Goal: Complete application form

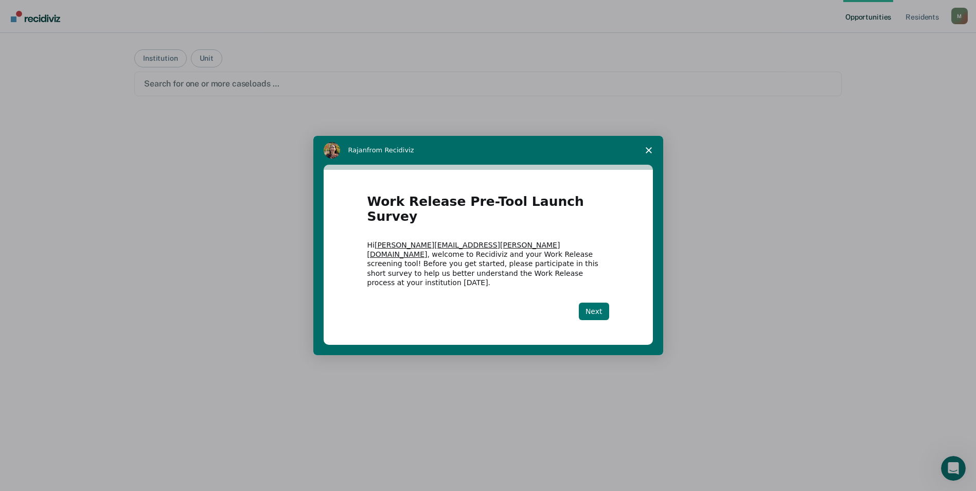
click at [593, 303] on button "Next" at bounding box center [594, 311] width 30 height 17
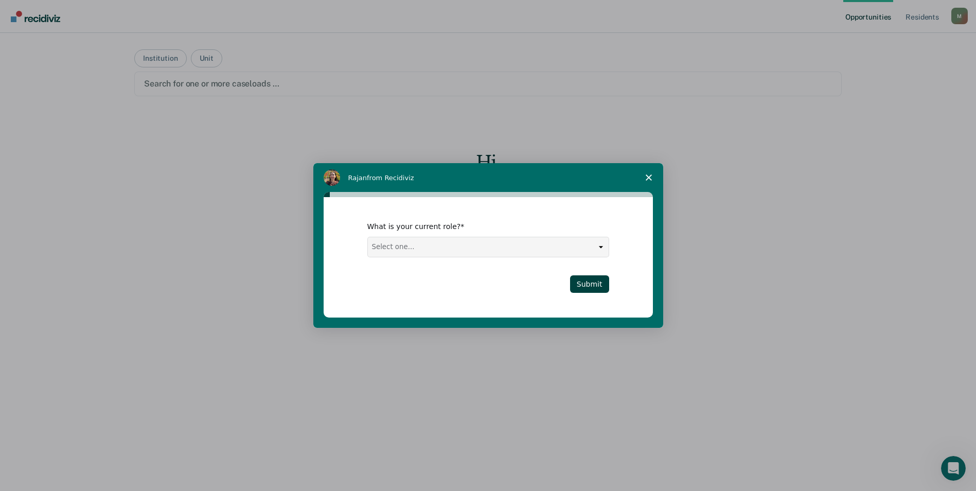
click at [561, 251] on select "Select one... Case Manager FUM Assistant [PERSON_NAME] [PERSON_NAME]" at bounding box center [488, 247] width 241 height 20
select select "Case Manager"
click at [368, 237] on select "Select one... Case Manager FUM Assistant [PERSON_NAME] [PERSON_NAME]" at bounding box center [488, 247] width 241 height 20
click at [590, 276] on button "Submit" at bounding box center [589, 283] width 39 height 17
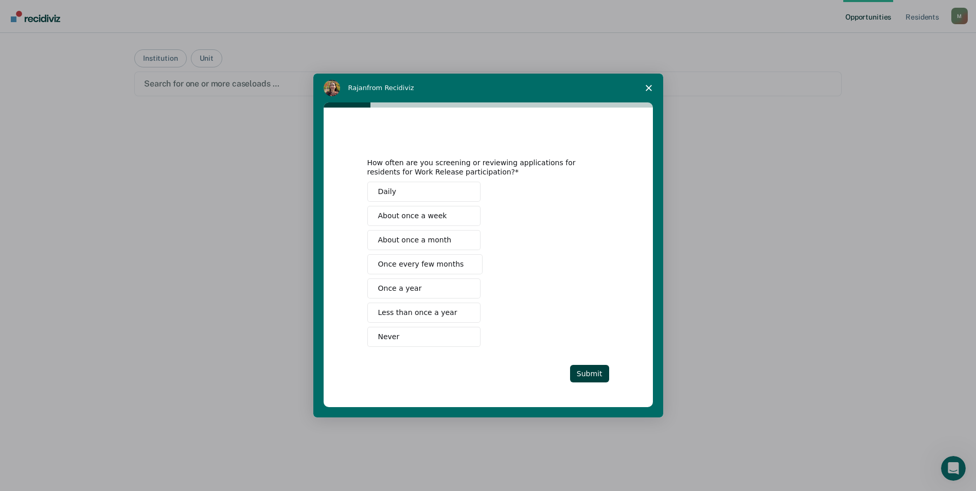
click at [442, 331] on button "Never" at bounding box center [423, 337] width 113 height 20
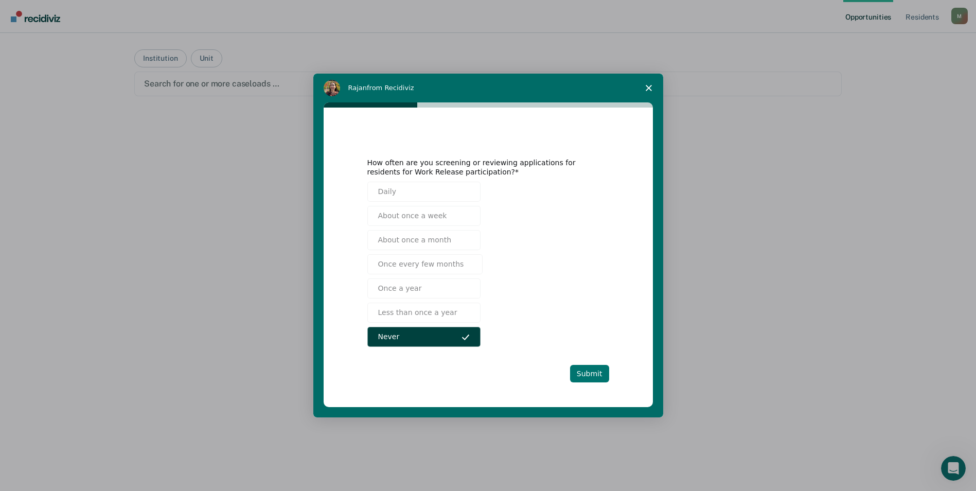
click at [585, 369] on button "Submit" at bounding box center [589, 373] width 39 height 17
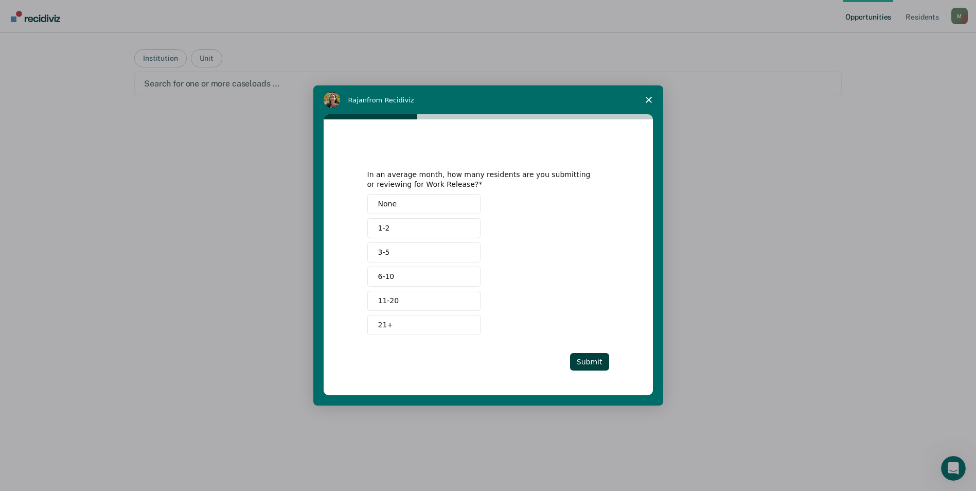
click at [417, 201] on button "None" at bounding box center [423, 204] width 113 height 20
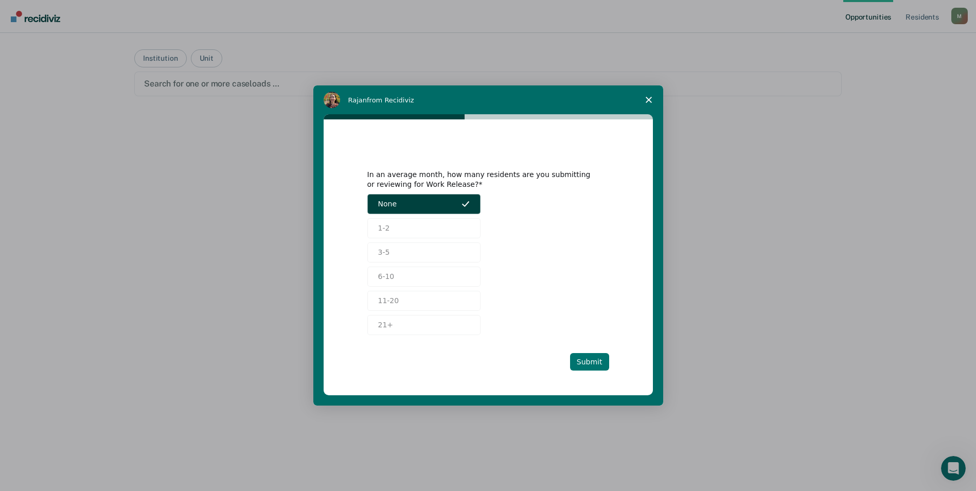
click at [604, 357] on button "Submit" at bounding box center [589, 361] width 39 height 17
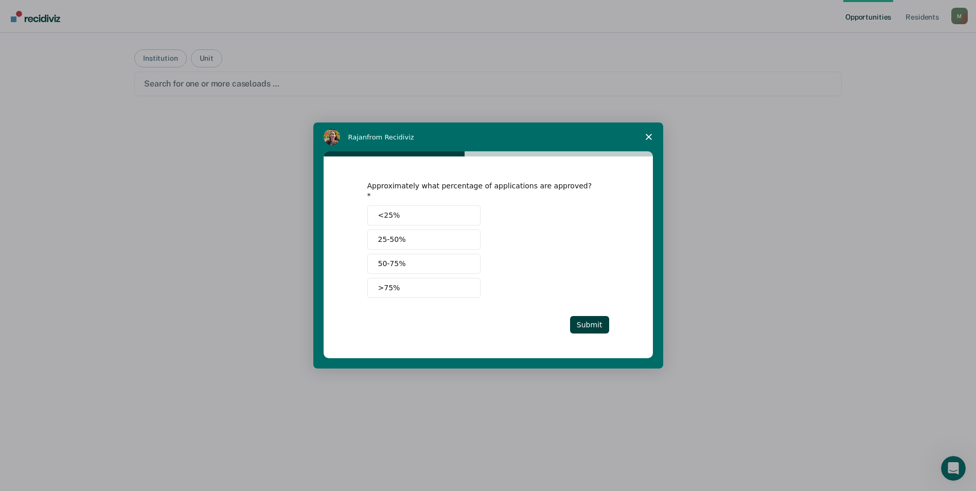
click at [450, 209] on button "<25%" at bounding box center [423, 215] width 113 height 20
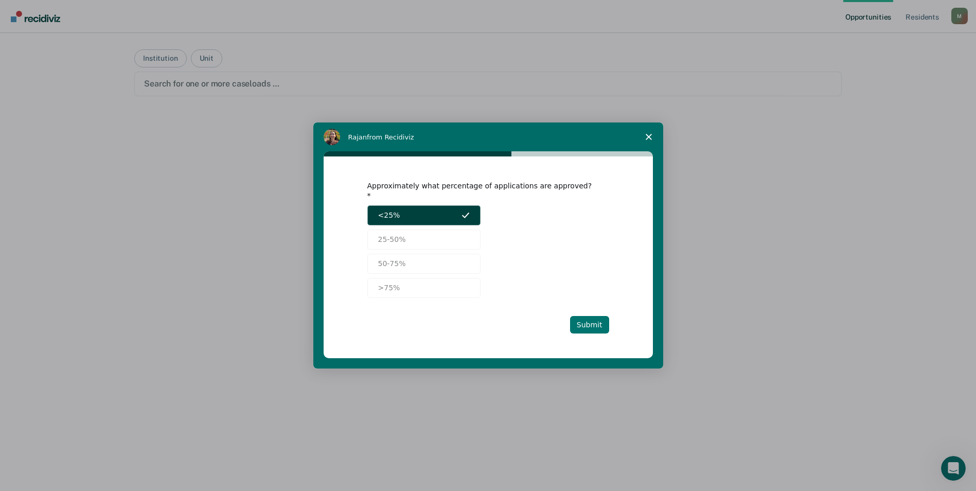
click at [592, 316] on button "Submit" at bounding box center [589, 324] width 39 height 17
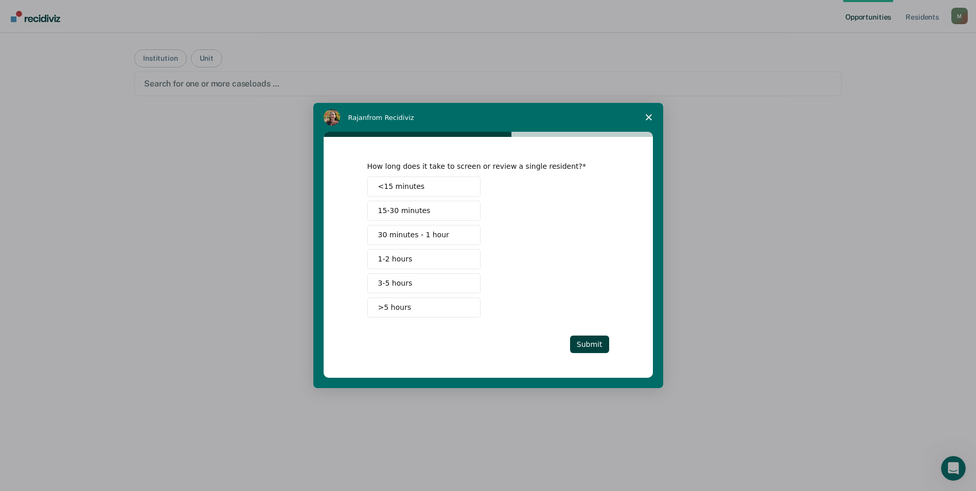
click at [481, 187] on div "<15 minutes 15-30 minutes 30 minutes - 1 hour 1-2 hours 3-5 hours >5 hours" at bounding box center [488, 247] width 242 height 141
click at [416, 183] on span "<15 minutes" at bounding box center [401, 186] width 47 height 11
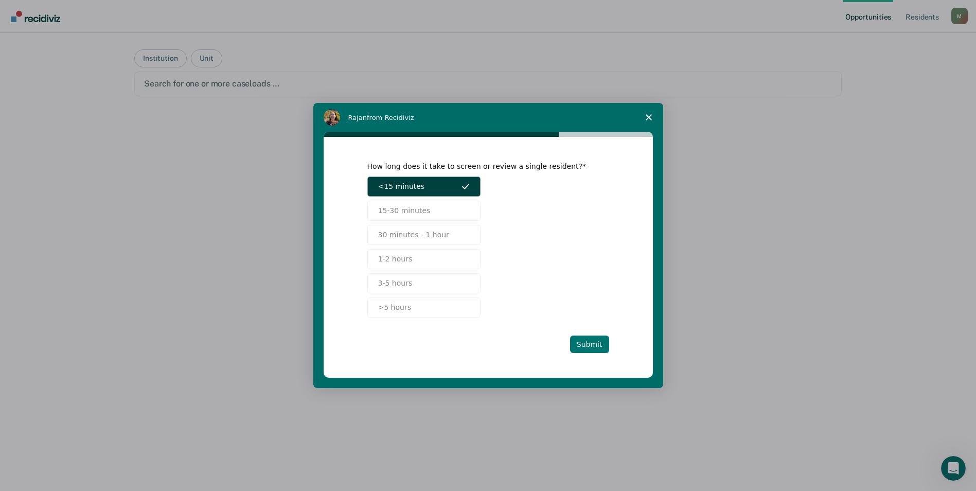
click at [598, 342] on button "Submit" at bounding box center [589, 344] width 39 height 17
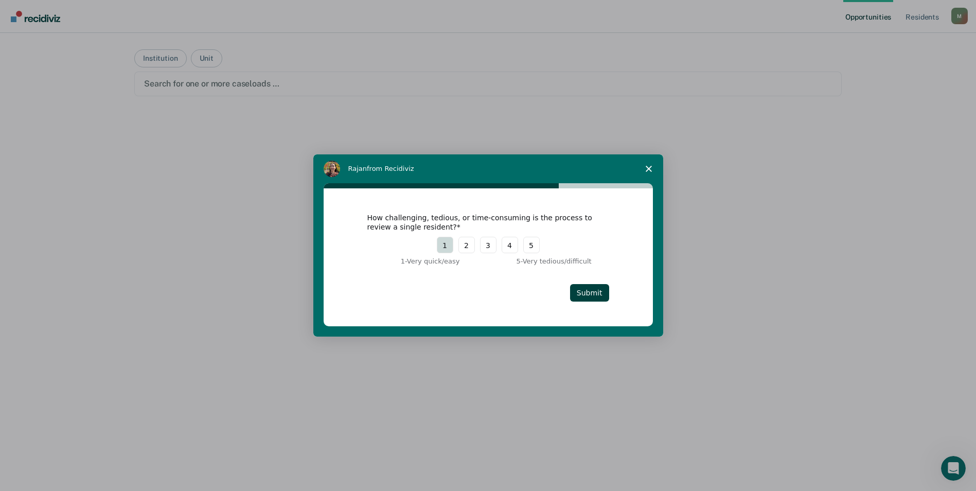
click at [441, 245] on button "1" at bounding box center [445, 245] width 16 height 16
click at [592, 290] on button "Submit" at bounding box center [589, 292] width 39 height 17
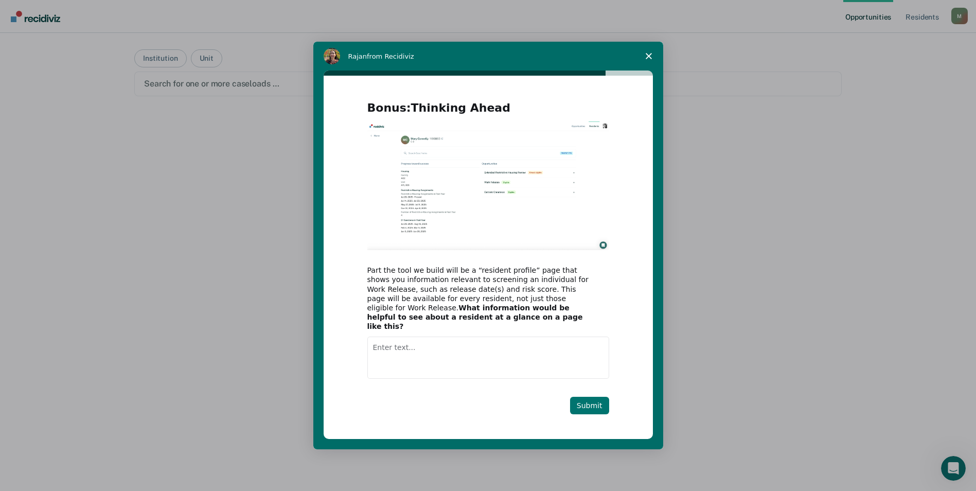
click at [603, 400] on button "Submit" at bounding box center [589, 405] width 39 height 17
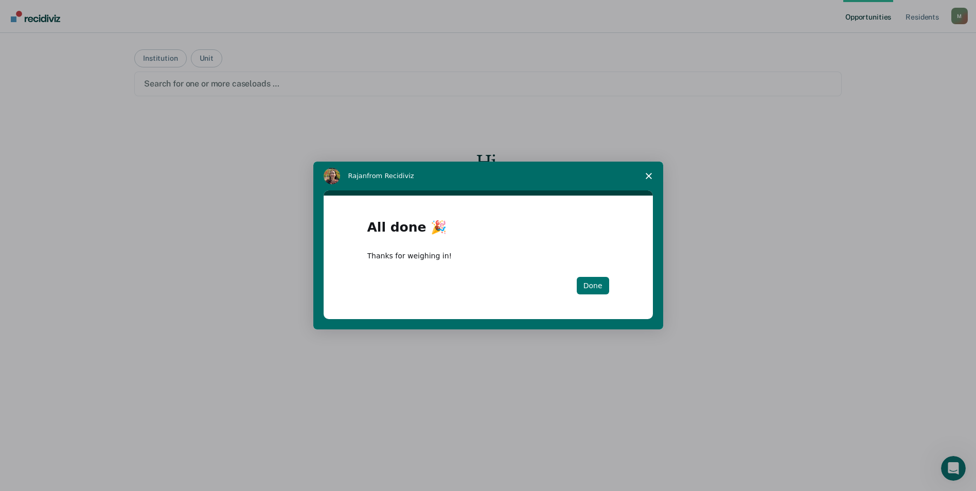
click at [598, 285] on button "Done" at bounding box center [593, 285] width 32 height 17
